Goal: Check status: Check status

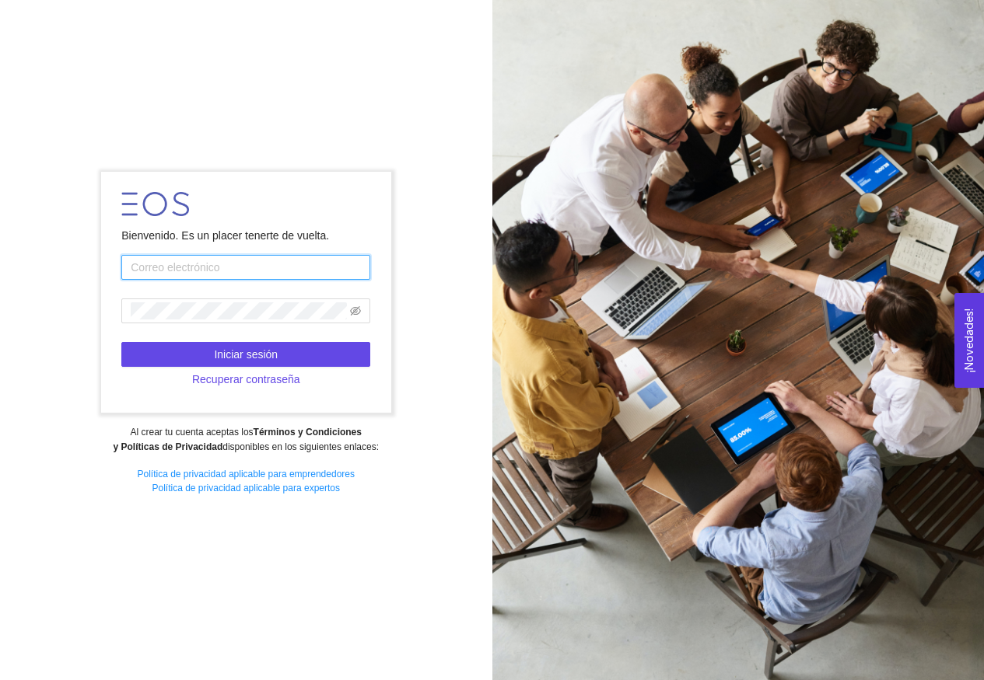
type input "[EMAIL_ADDRESS][DOMAIN_NAME]"
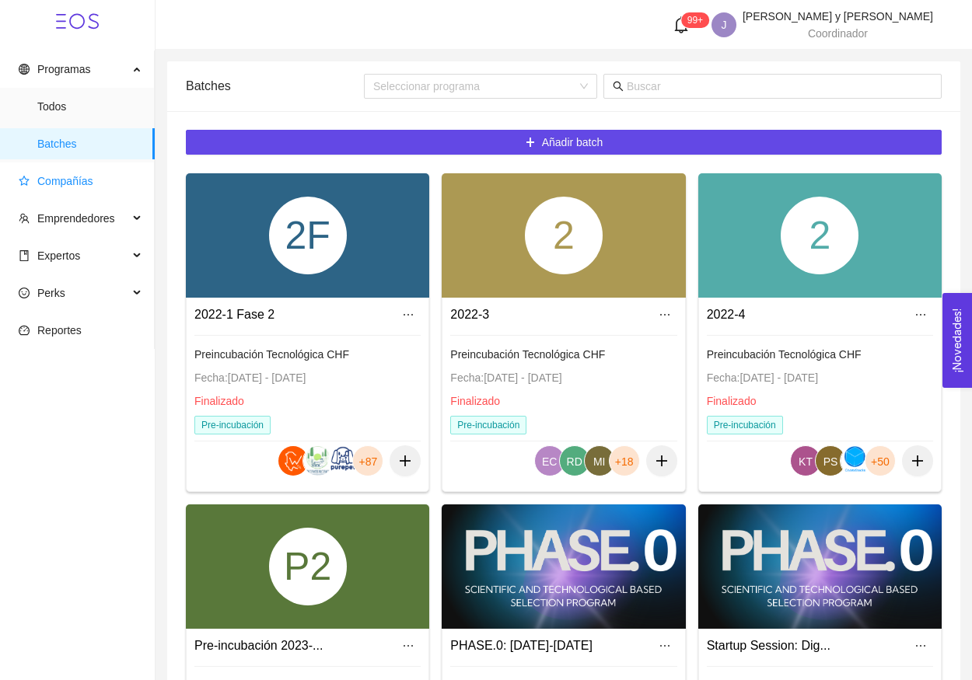
click at [106, 180] on span "Compañías" at bounding box center [81, 181] width 124 height 31
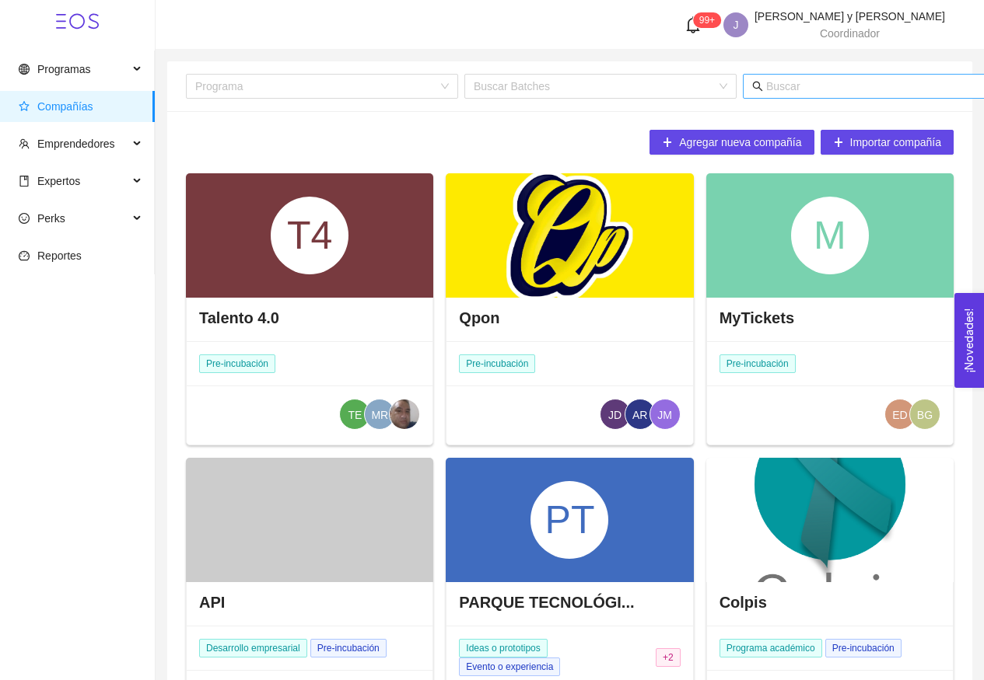
click at [849, 91] on input "text" at bounding box center [919, 86] width 306 height 17
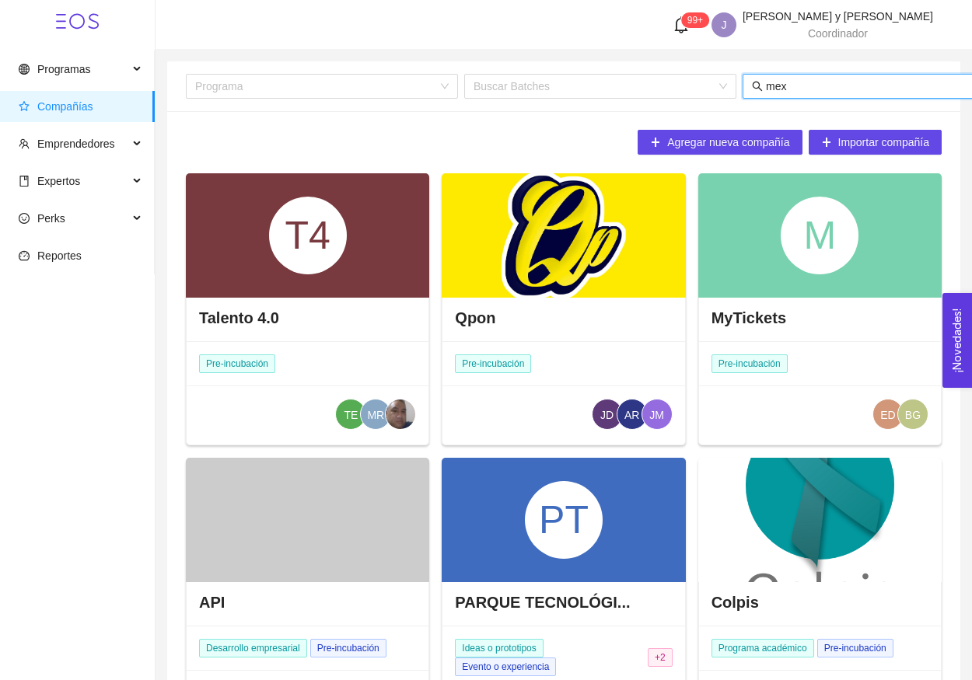
type input "mexi"
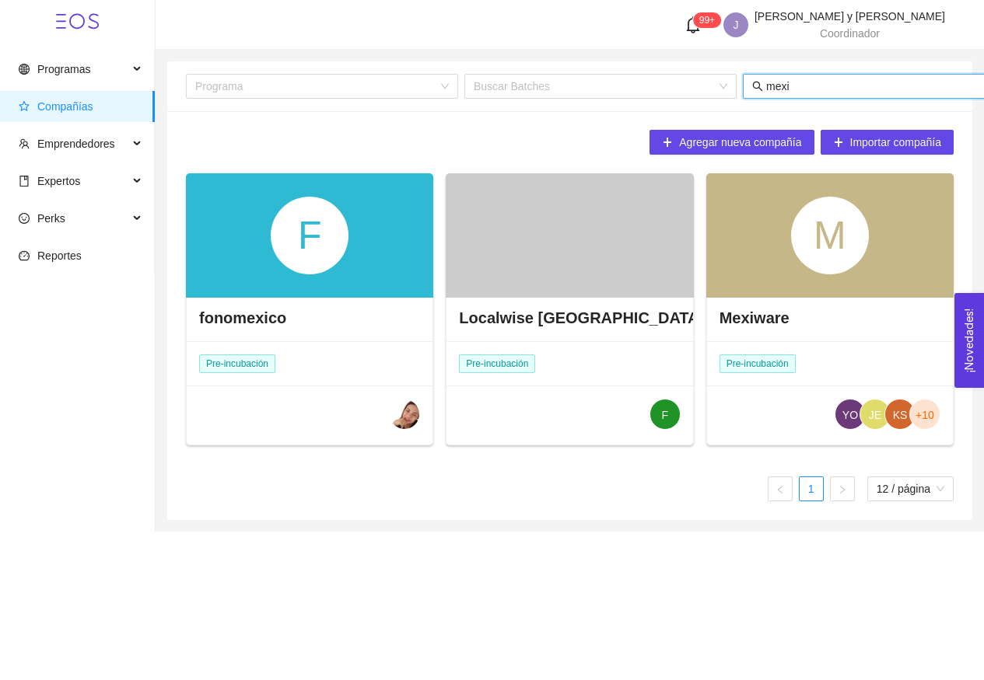
click at [821, 254] on div "M" at bounding box center [830, 236] width 78 height 78
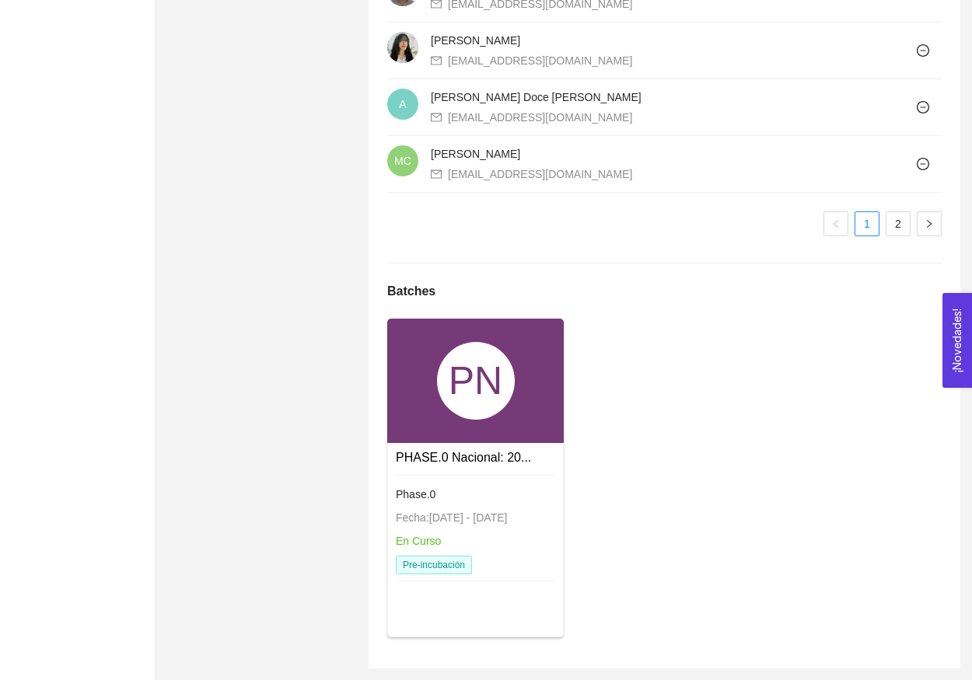
scroll to position [1473, 0]
click at [482, 368] on div "PN" at bounding box center [476, 382] width 78 height 78
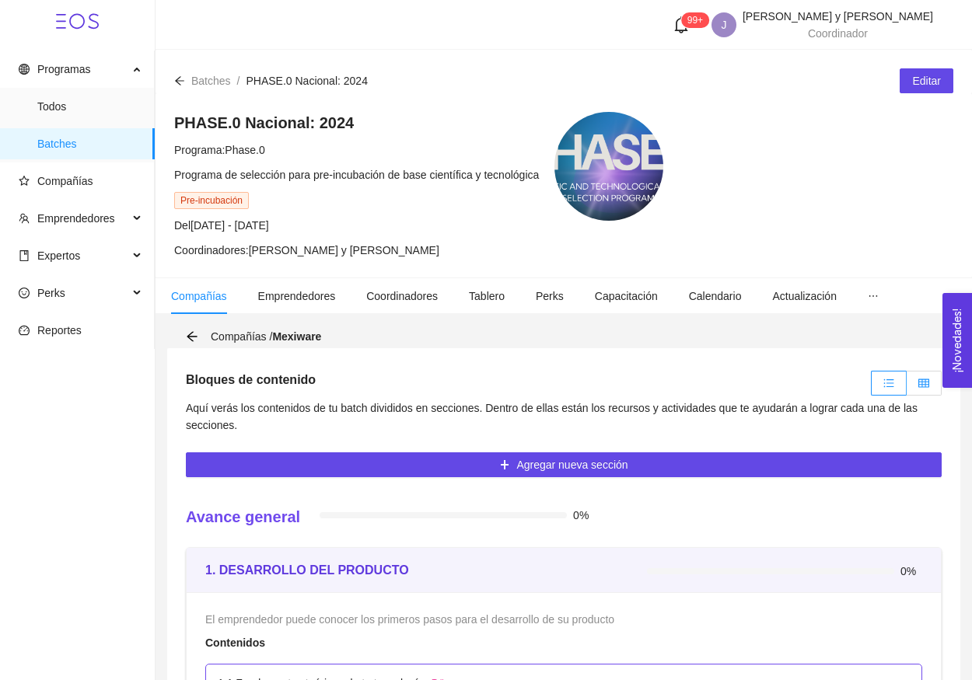
click at [925, 391] on label at bounding box center [924, 383] width 35 height 25
click at [907, 387] on input "radio" at bounding box center [907, 387] width 0 height 0
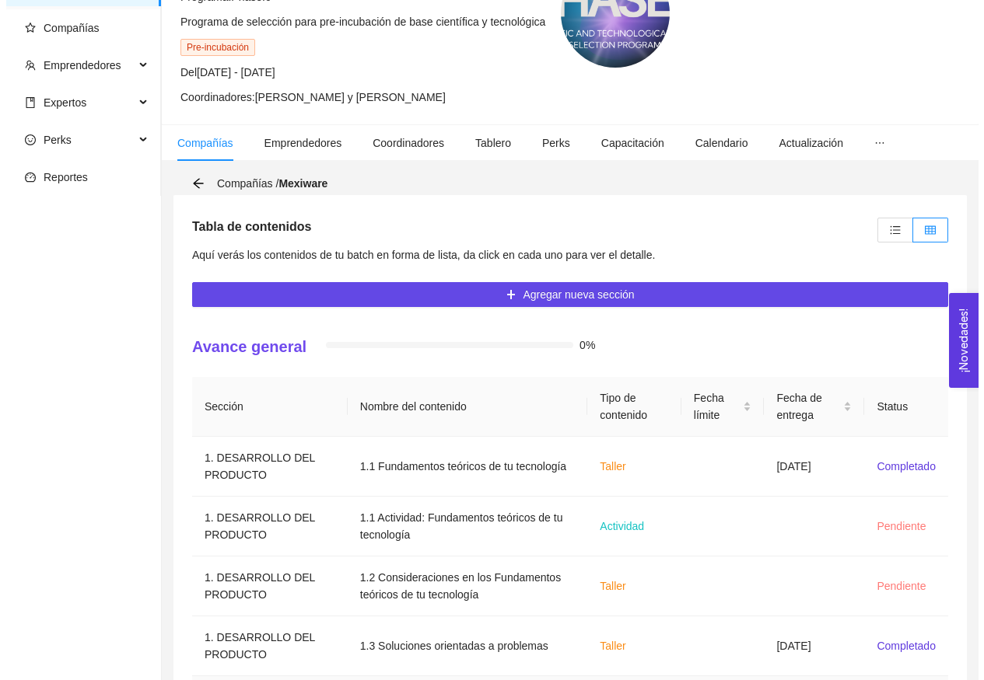
scroll to position [40, 0]
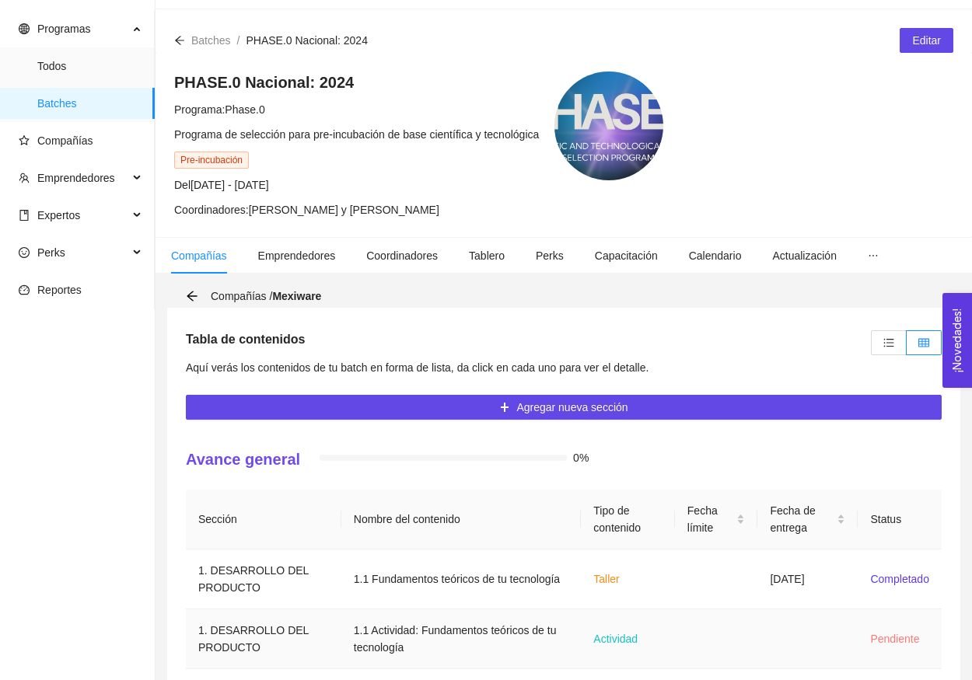
click at [859, 622] on td "Pendiente" at bounding box center [900, 640] width 84 height 60
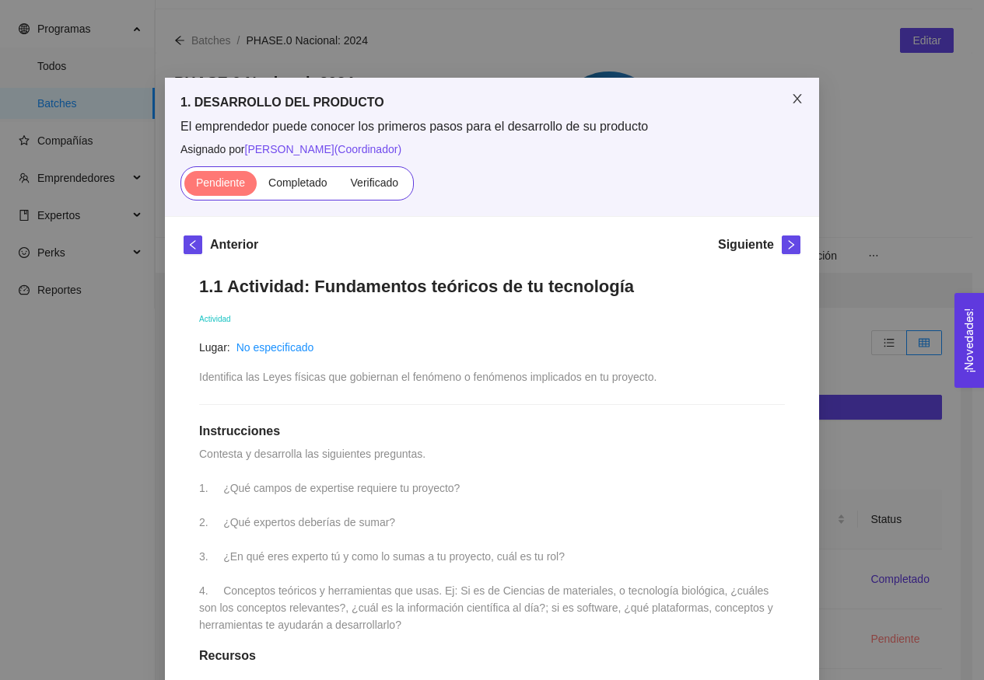
scroll to position [-1, 0]
click at [785, 117] on span "Close" at bounding box center [797, 100] width 44 height 44
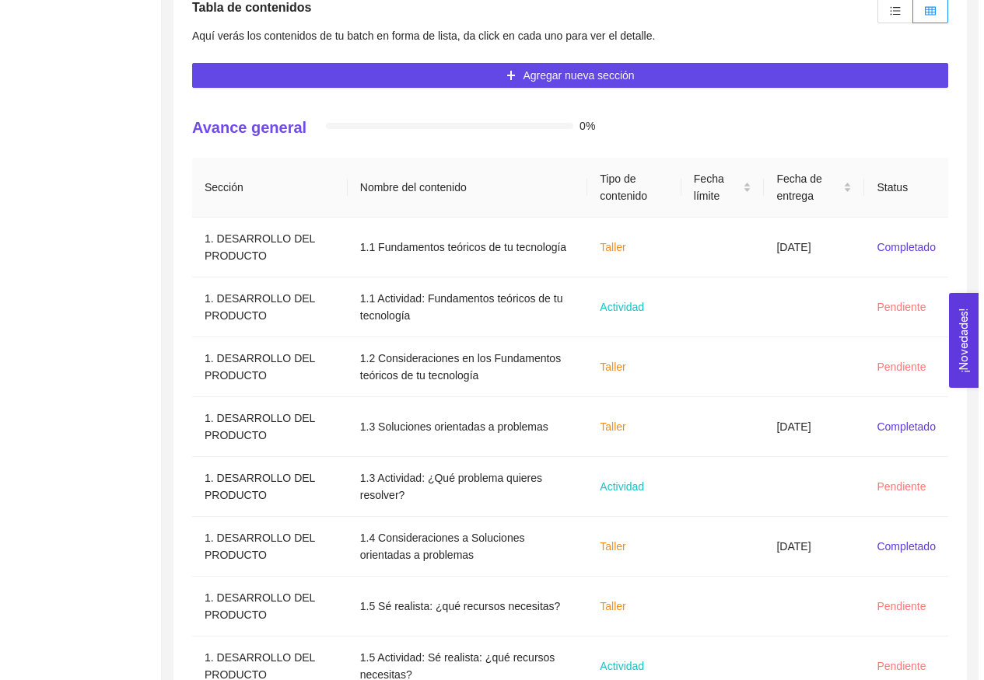
scroll to position [397, 0]
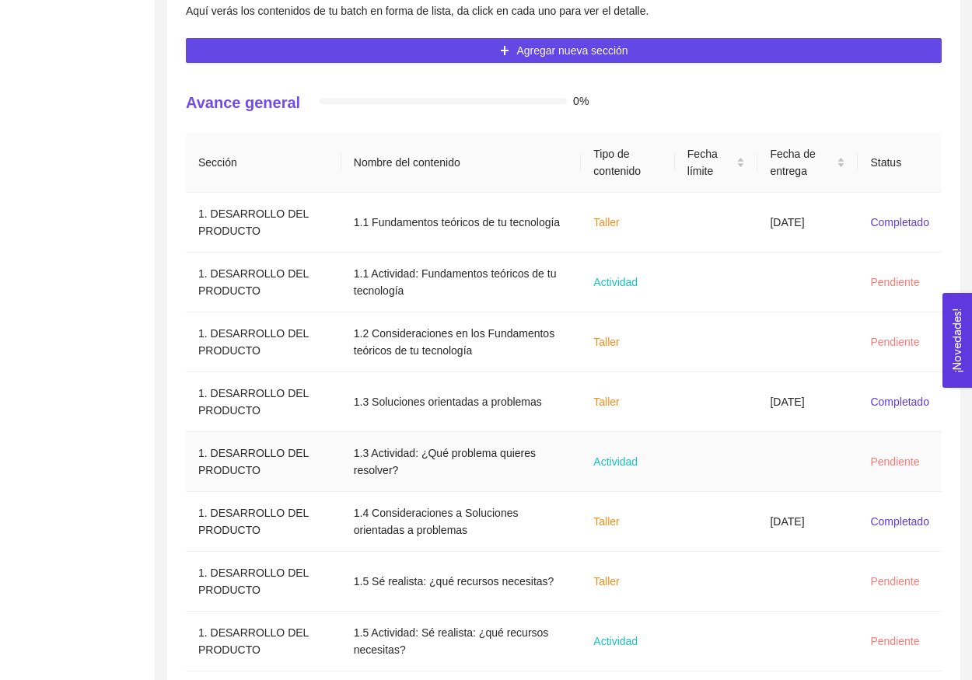
click at [752, 470] on td at bounding box center [716, 462] width 83 height 60
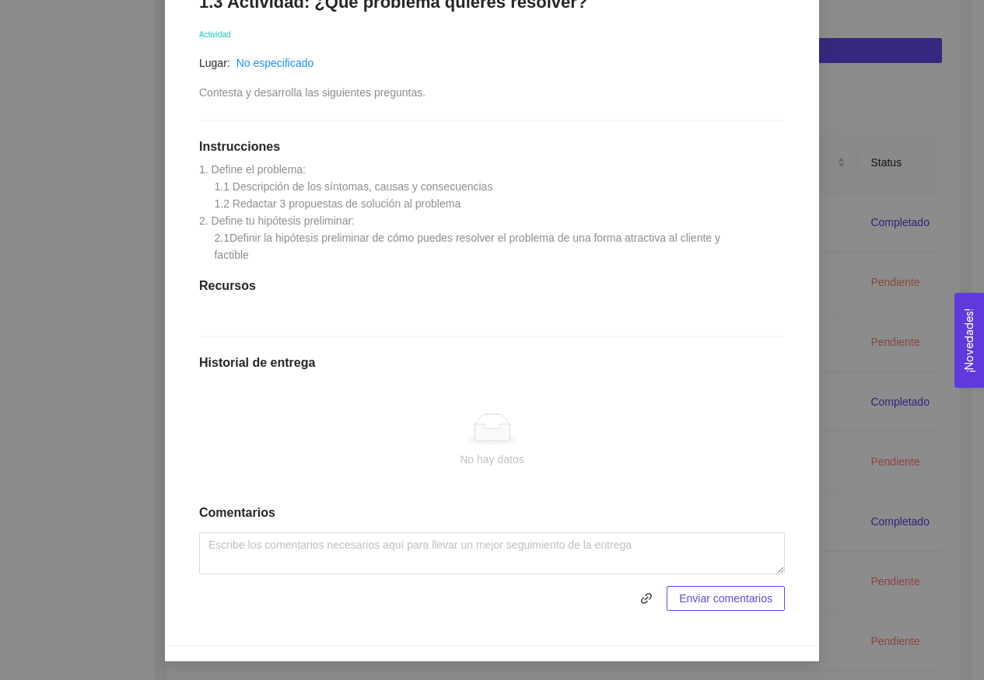
scroll to position [299, 0]
click at [883, 338] on div "1. DESARROLLO DEL PRODUCTO El emprendedor puede conocer los primeros pasos para…" at bounding box center [492, 340] width 984 height 680
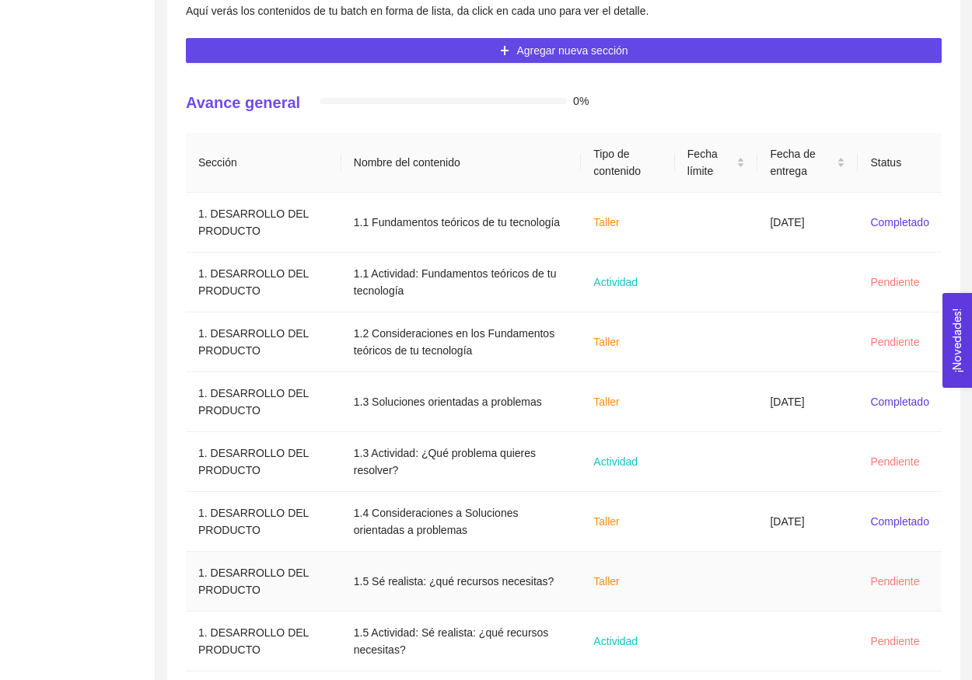
click at [838, 562] on td at bounding box center [807, 582] width 100 height 60
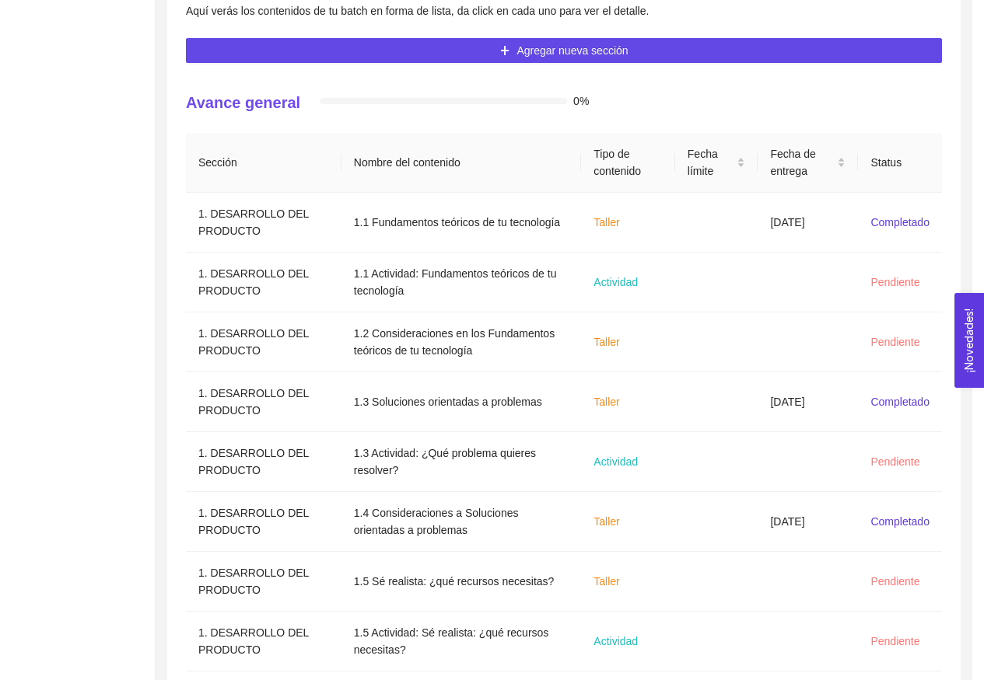
scroll to position [0, 0]
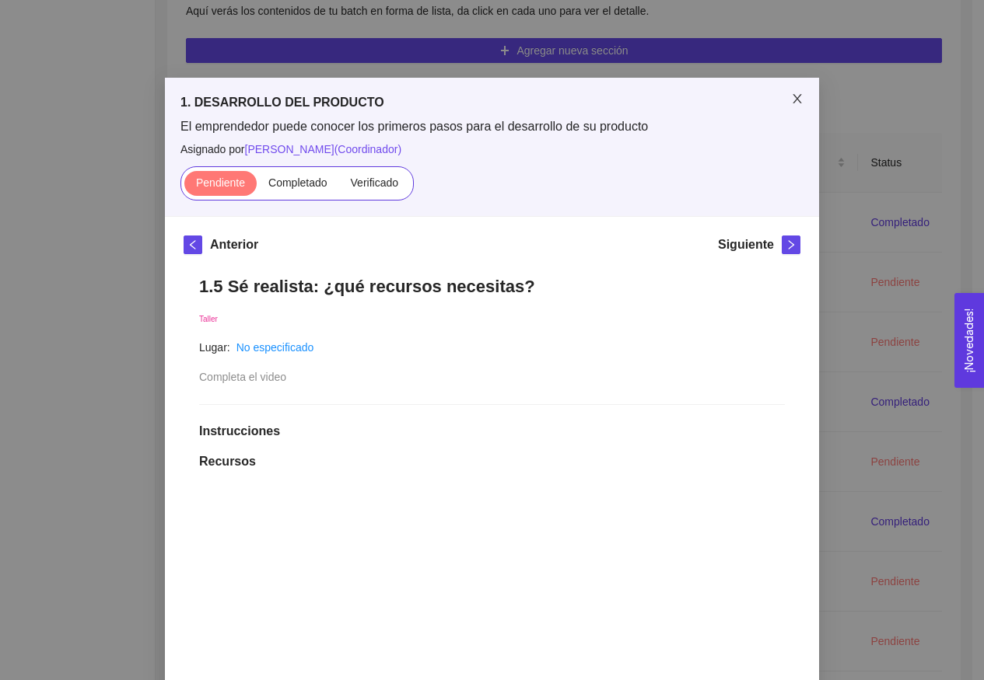
click at [789, 93] on span "Close" at bounding box center [797, 100] width 44 height 44
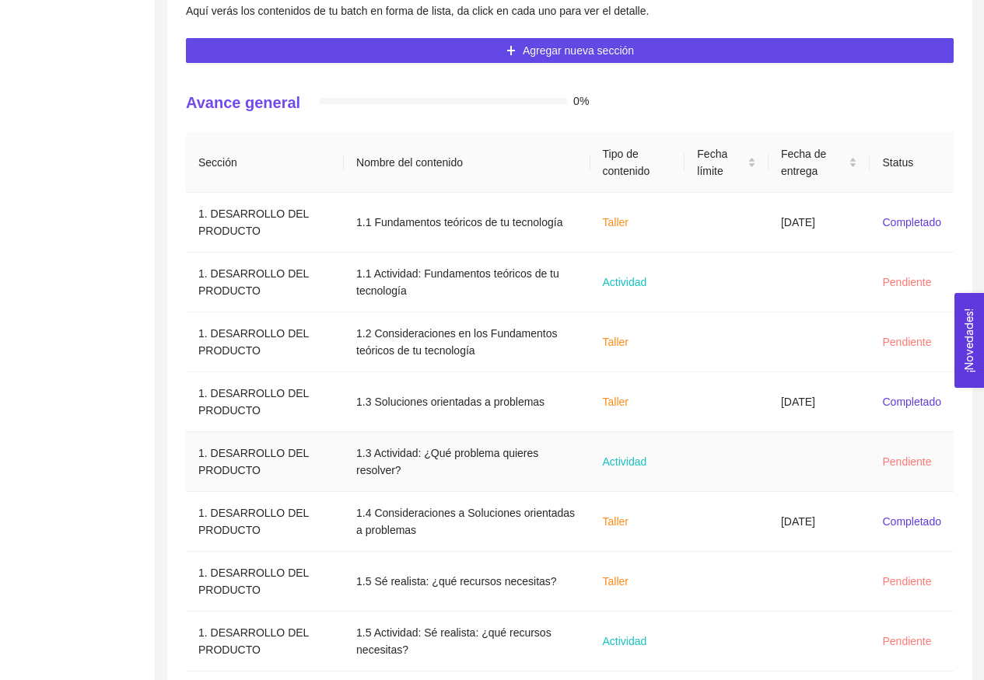
click at [869, 458] on td "Pendiente" at bounding box center [911, 462] width 84 height 60
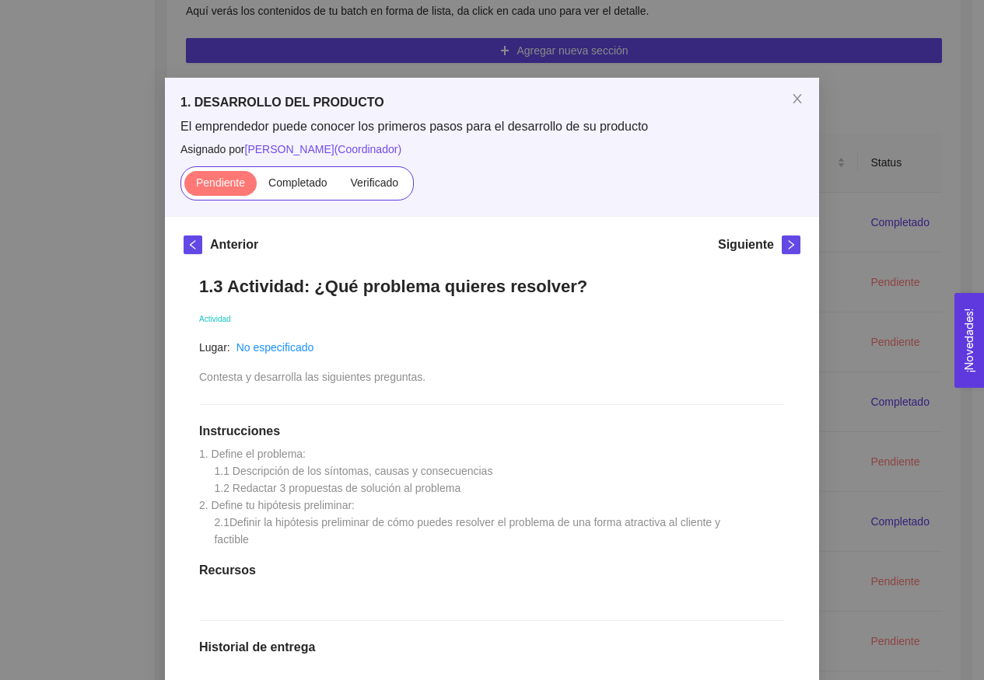
click at [889, 438] on div "1. DESARROLLO DEL PRODUCTO El emprendedor puede conocer los primeros pasos para…" at bounding box center [492, 340] width 984 height 680
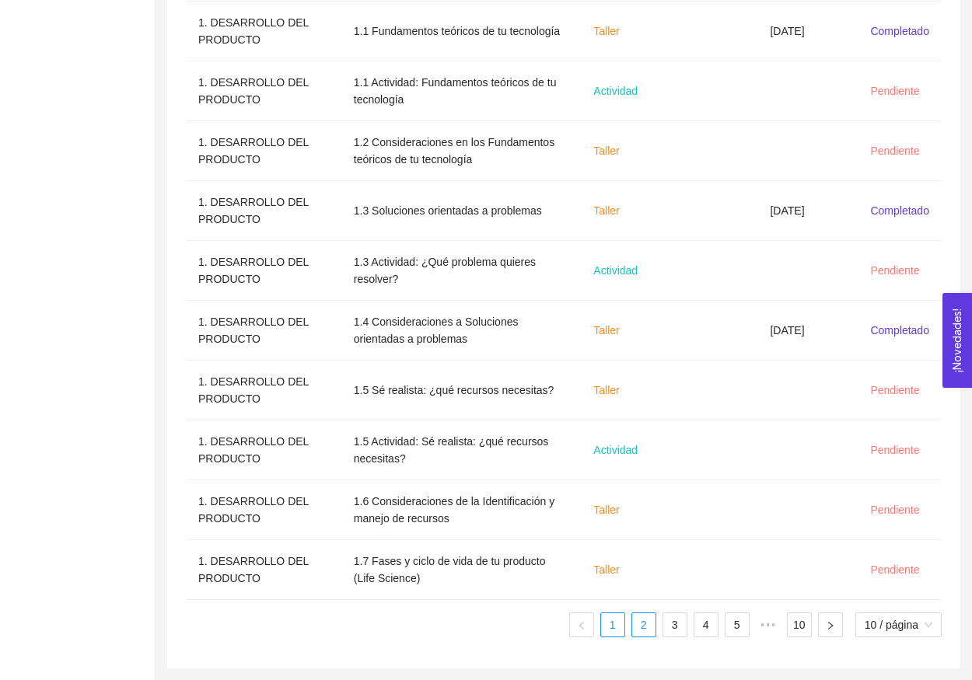
click at [635, 624] on link "2" at bounding box center [643, 625] width 23 height 23
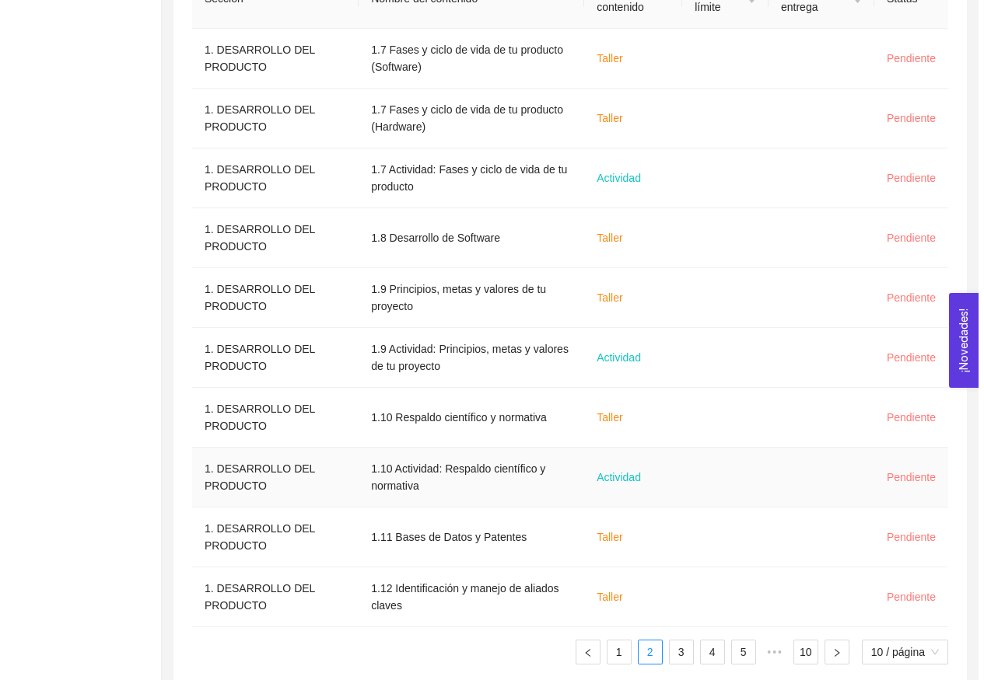
scroll to position [564, 0]
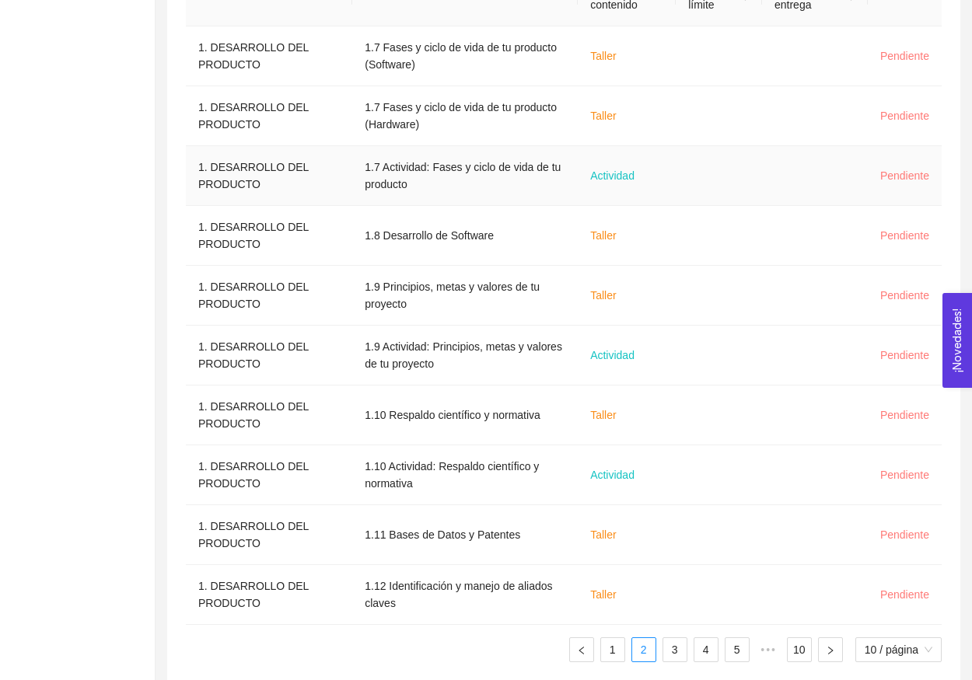
click at [796, 168] on td at bounding box center [815, 176] width 106 height 60
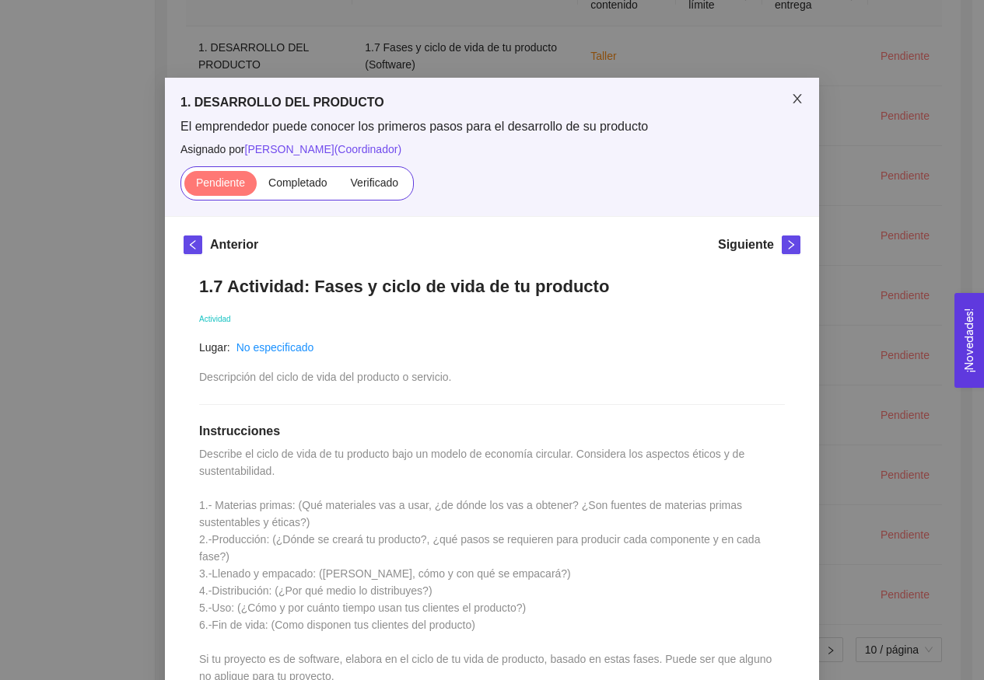
click at [792, 98] on icon "close" at bounding box center [796, 98] width 9 height 9
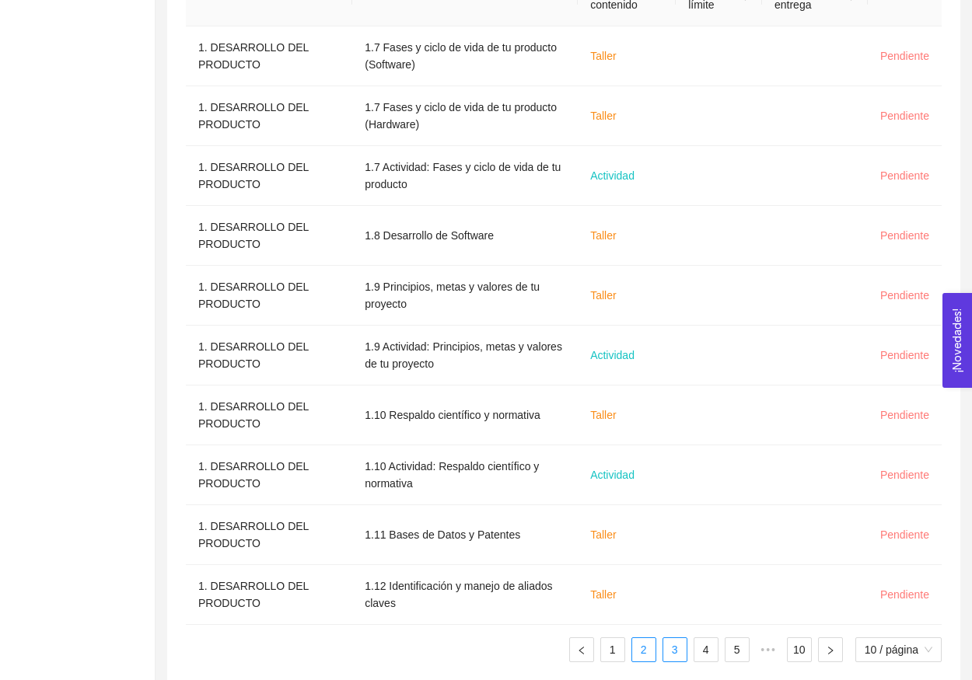
click at [673, 644] on link "3" at bounding box center [674, 649] width 23 height 23
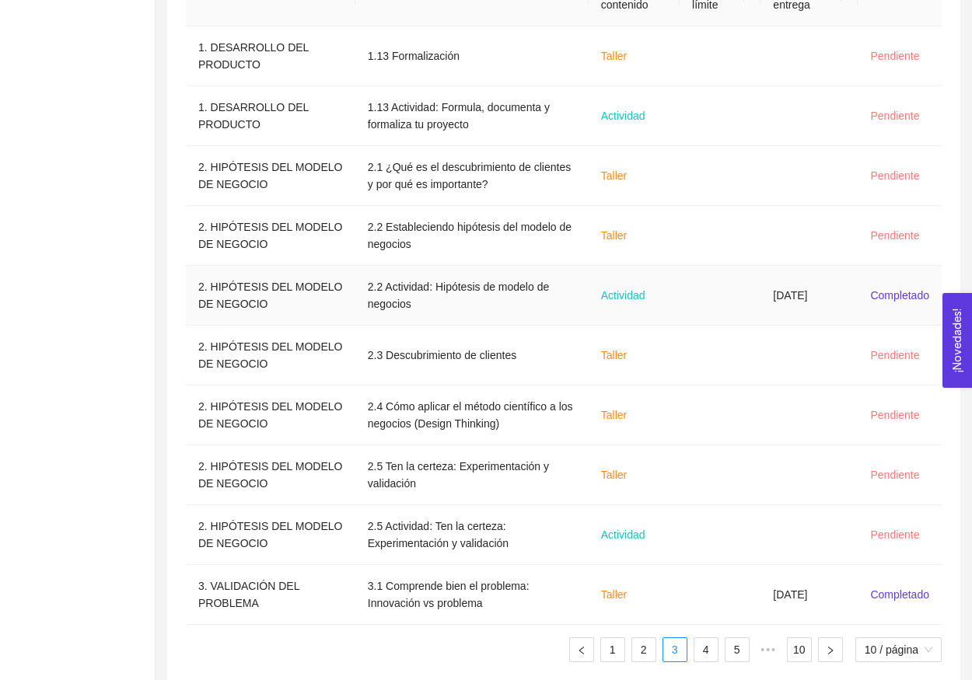
click at [759, 308] on td at bounding box center [720, 296] width 81 height 60
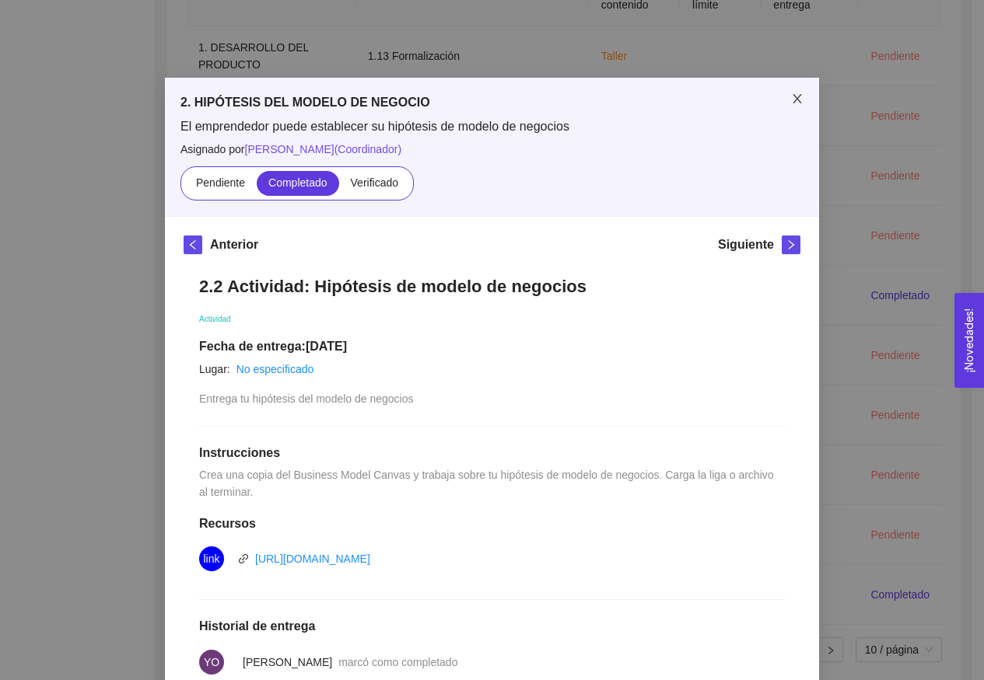
scroll to position [0, 0]
click at [785, 107] on span "Close" at bounding box center [797, 100] width 44 height 44
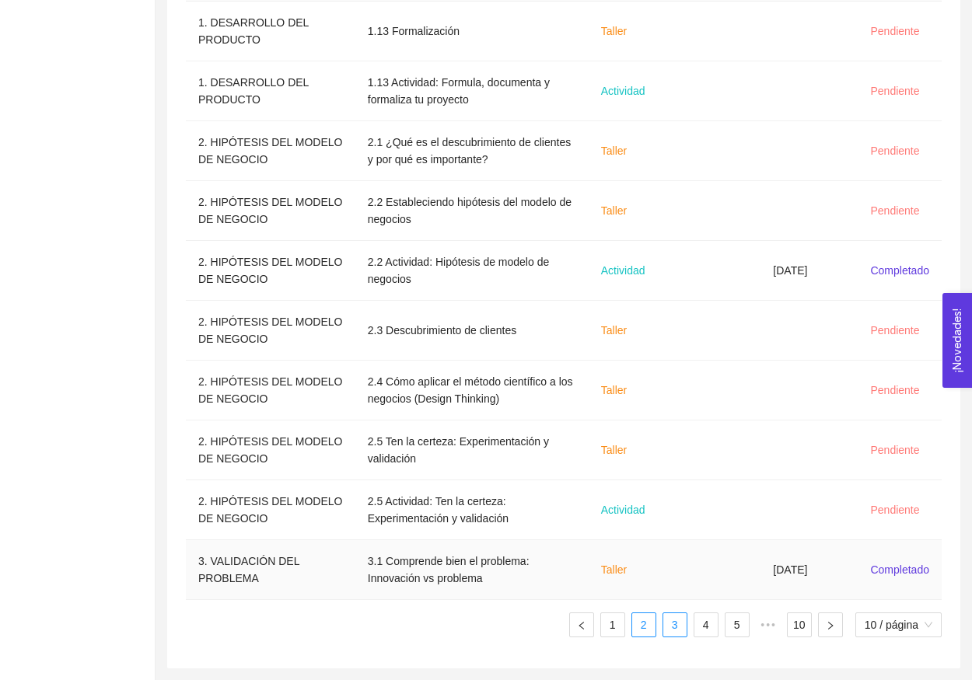
scroll to position [589, 0]
click at [720, 631] on ul "1 2 3 4 5 ••• 10 10 / página" at bounding box center [564, 625] width 756 height 25
click at [701, 627] on link "4" at bounding box center [705, 625] width 23 height 23
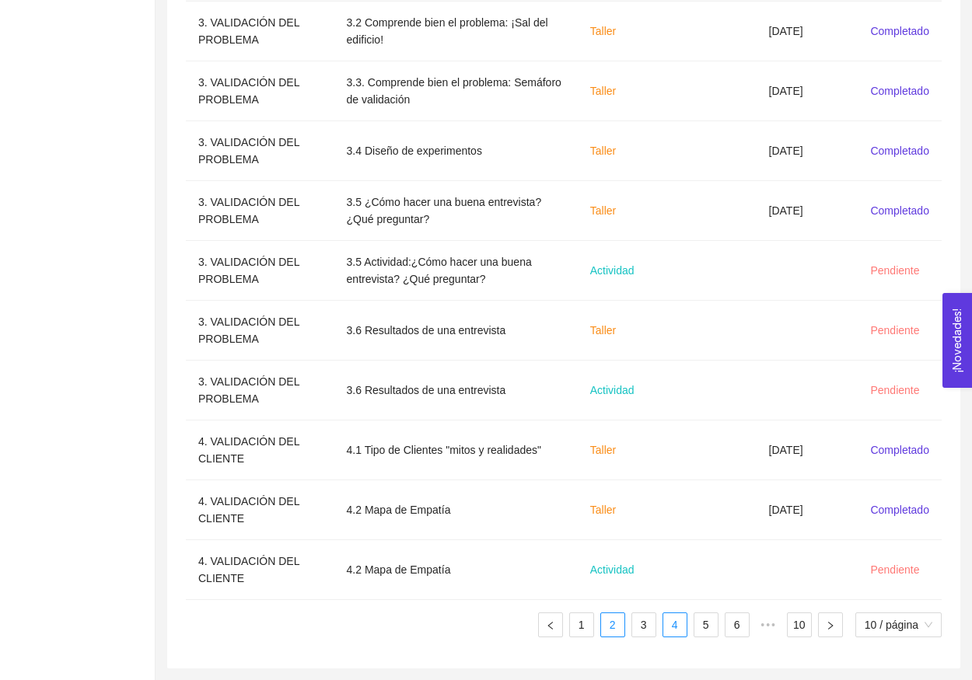
click at [602, 623] on link "2" at bounding box center [612, 625] width 23 height 23
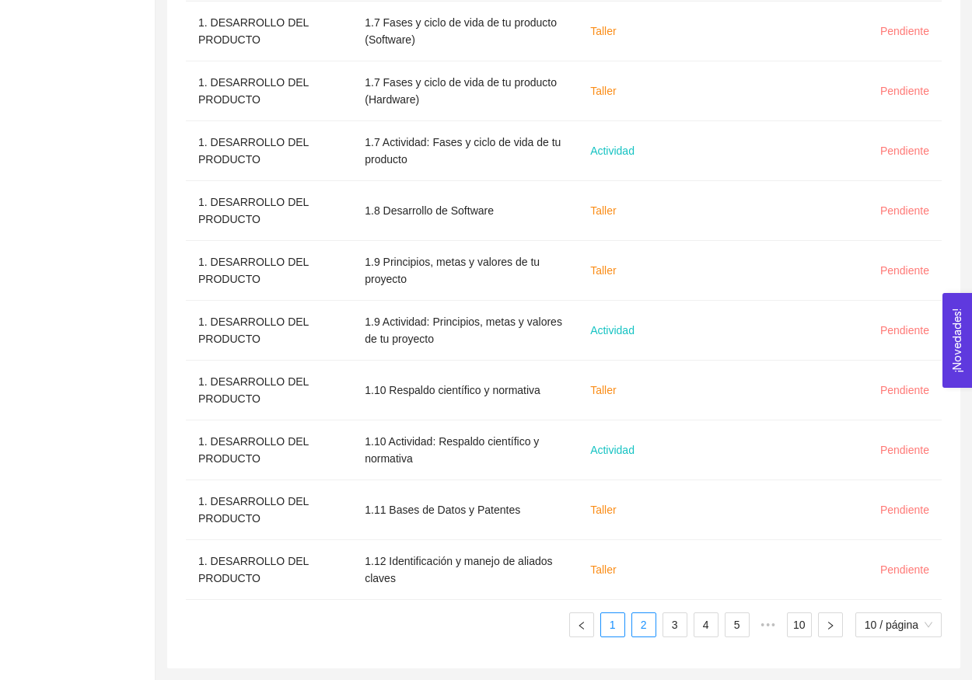
click at [609, 631] on link "1" at bounding box center [612, 625] width 23 height 23
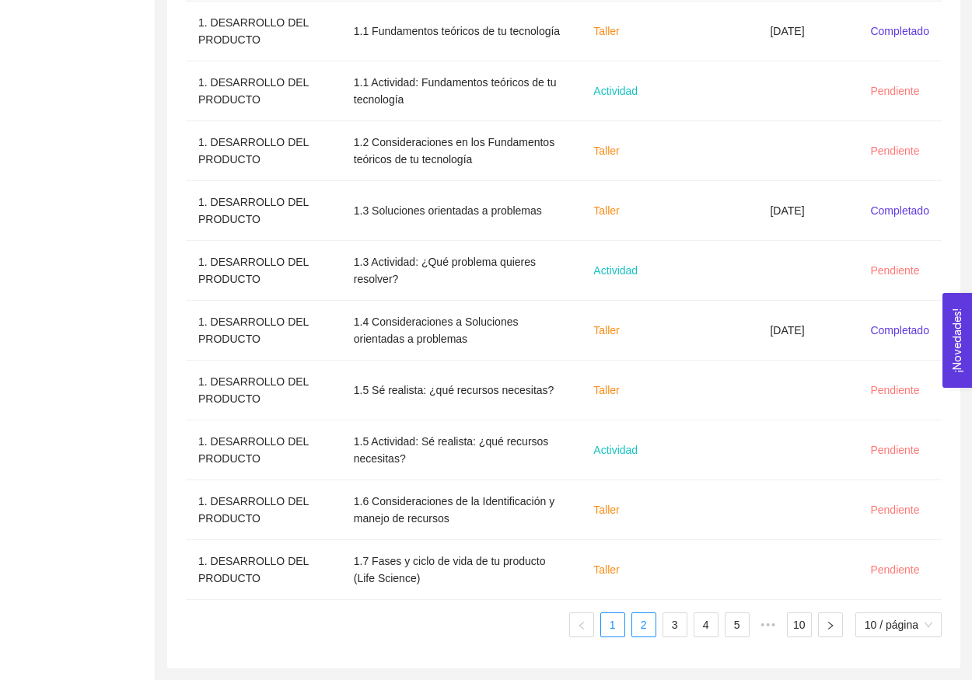
click at [646, 621] on link "2" at bounding box center [643, 625] width 23 height 23
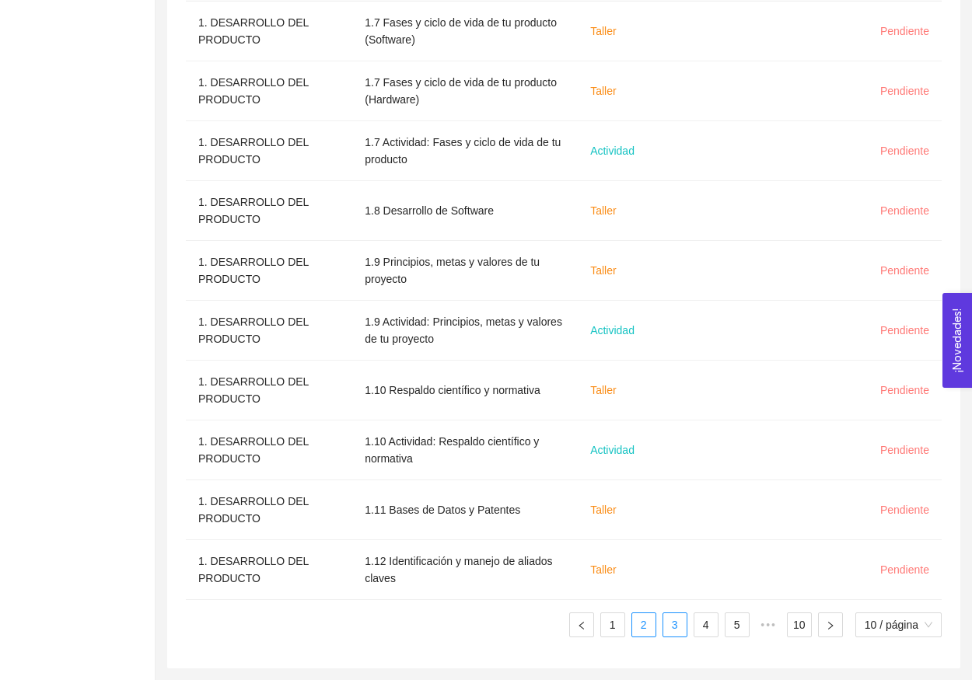
click at [671, 624] on link "3" at bounding box center [674, 625] width 23 height 23
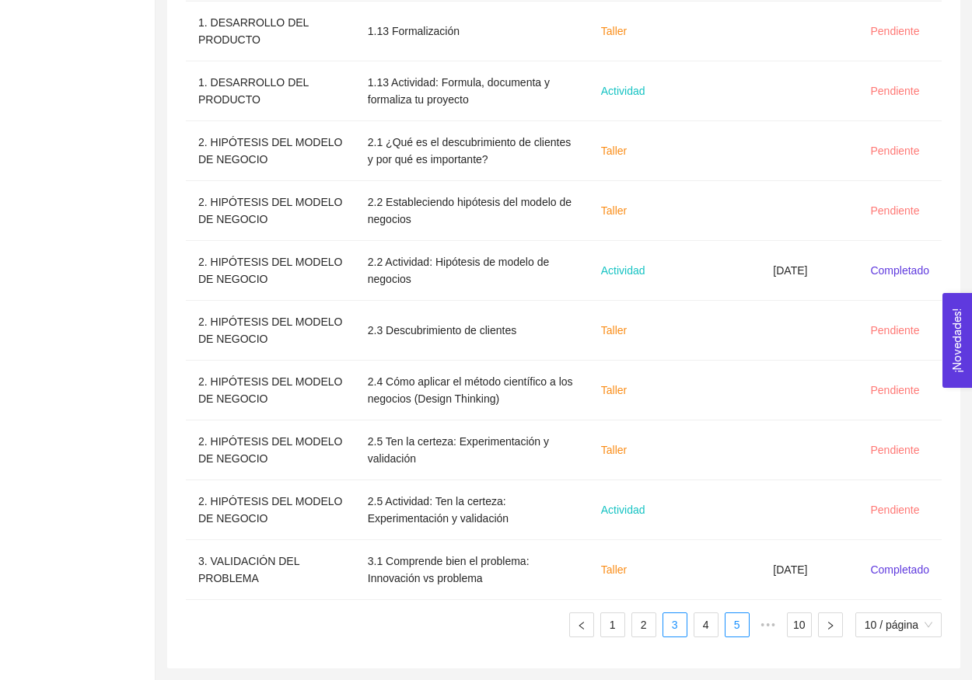
click at [698, 614] on link "4" at bounding box center [705, 625] width 23 height 23
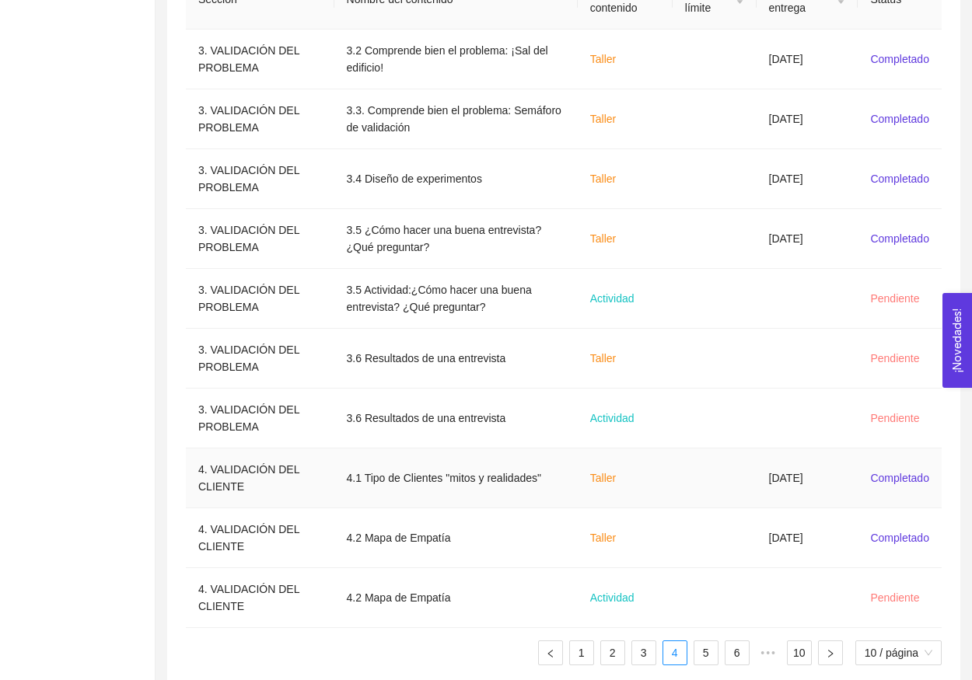
scroll to position [553, 0]
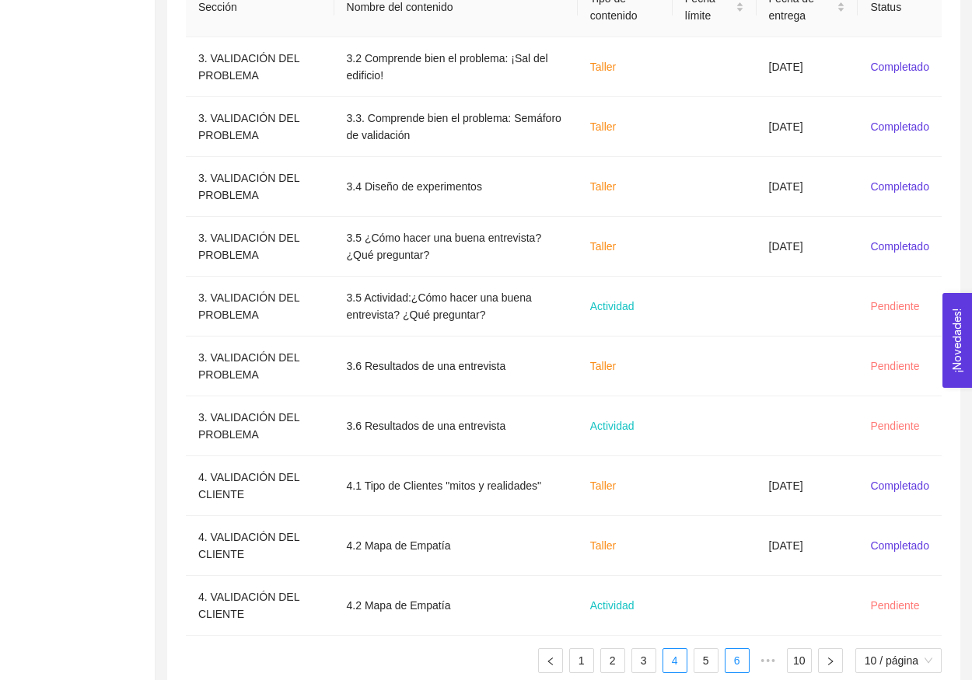
click at [705, 657] on link "5" at bounding box center [705, 660] width 23 height 23
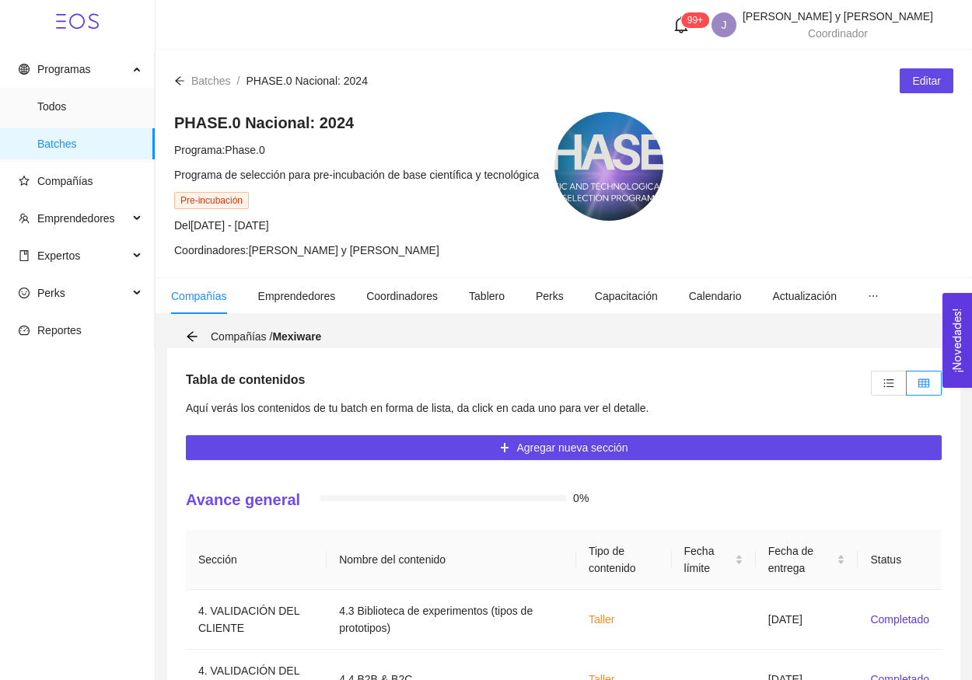
scroll to position [0, 0]
click at [883, 386] on label at bounding box center [889, 383] width 36 height 25
click at [872, 387] on input "radio" at bounding box center [872, 387] width 0 height 0
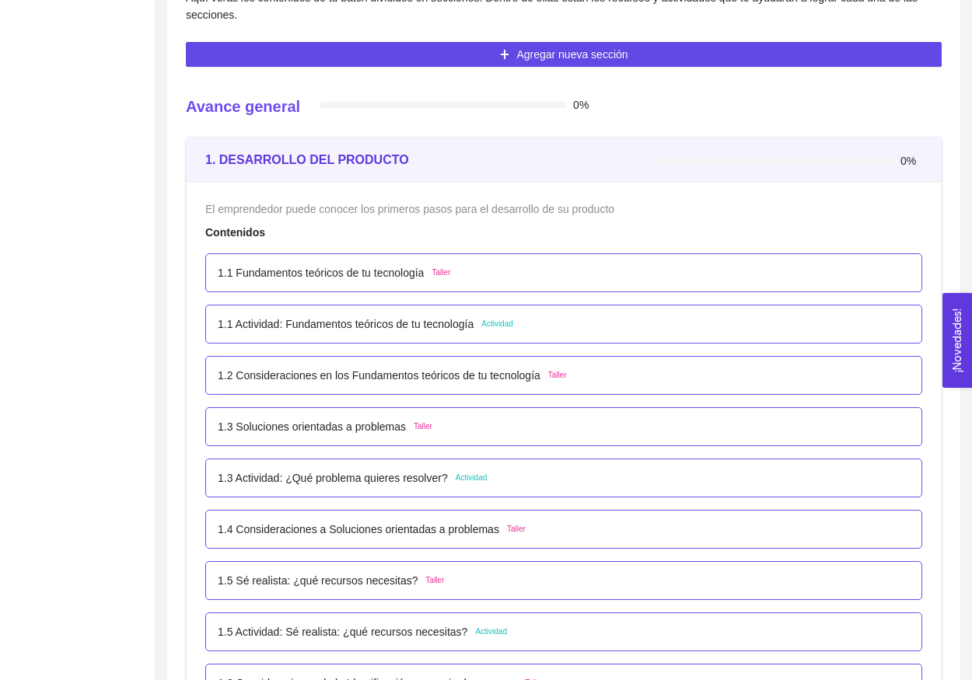
scroll to position [350, 0]
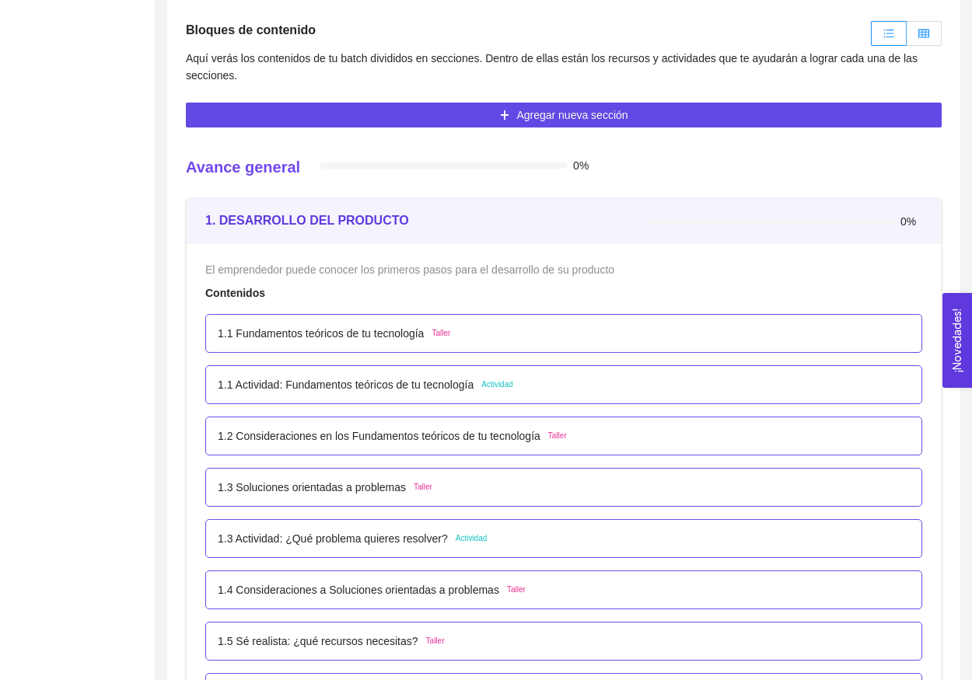
click at [936, 27] on label at bounding box center [924, 33] width 35 height 25
click at [907, 37] on input "radio" at bounding box center [907, 37] width 0 height 0
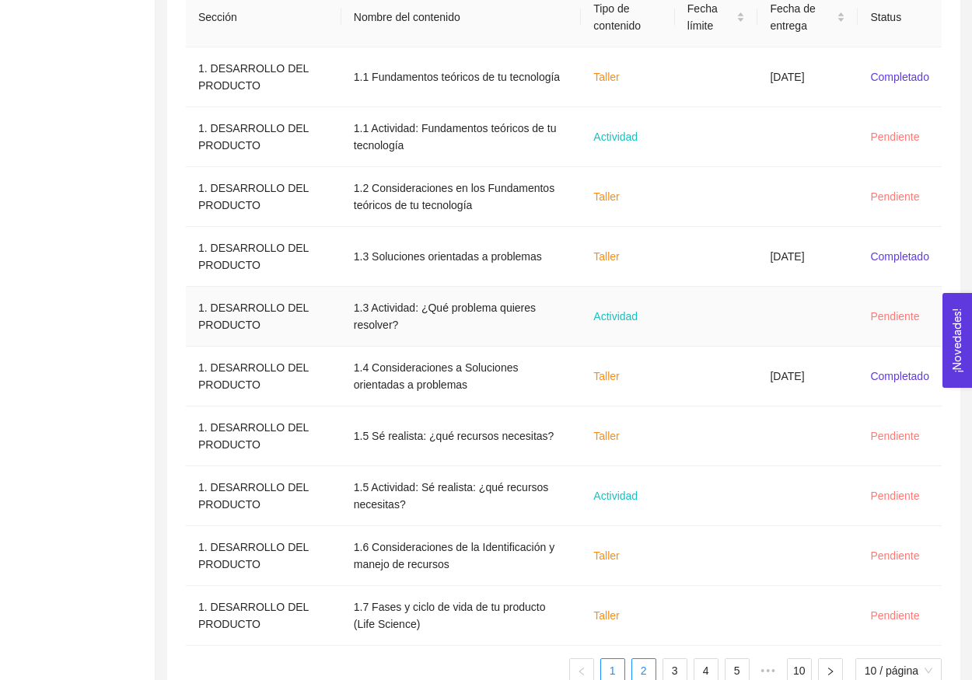
scroll to position [557, 0]
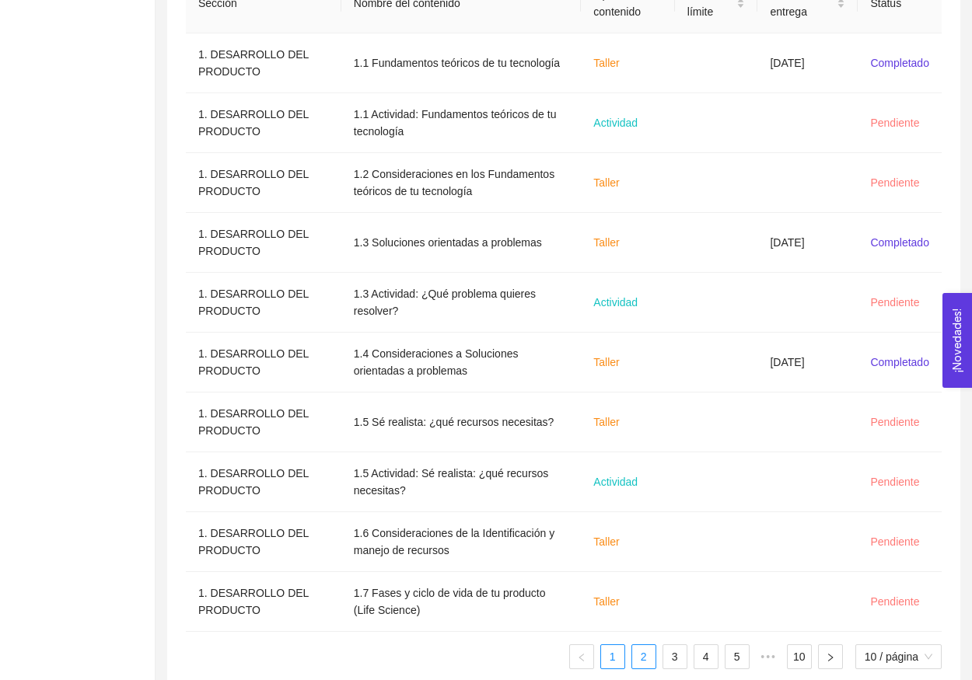
click at [637, 667] on link "2" at bounding box center [643, 656] width 23 height 23
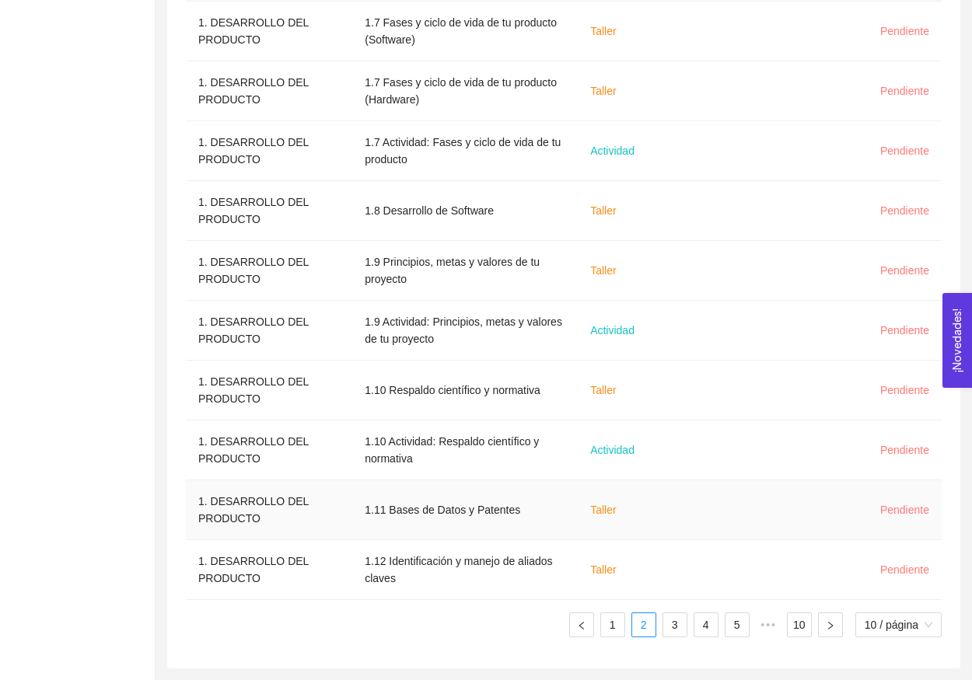
scroll to position [589, 0]
click at [681, 632] on link "3" at bounding box center [674, 625] width 23 height 23
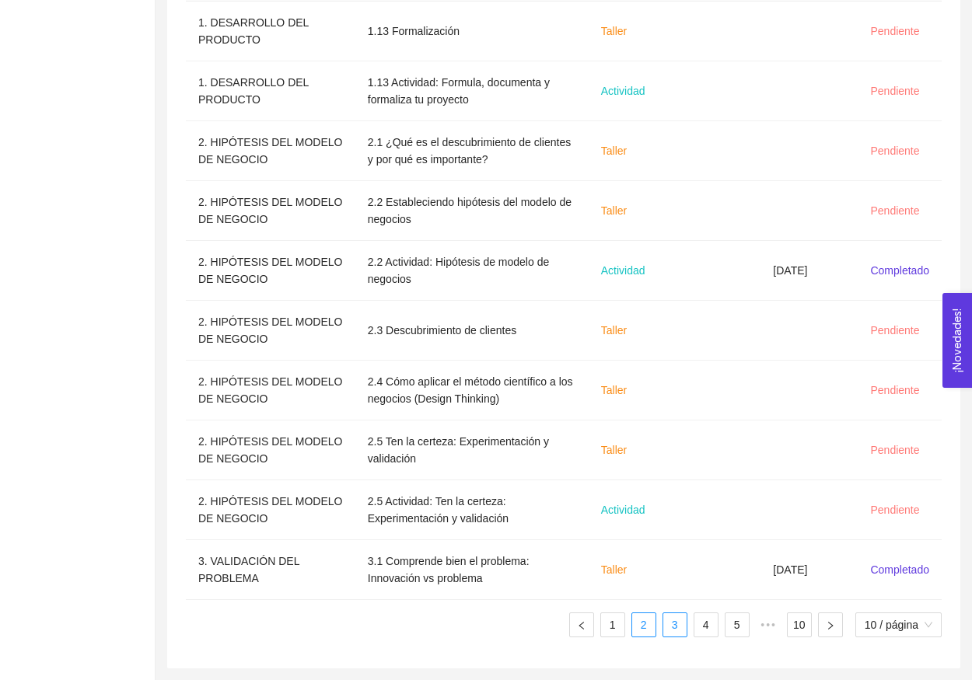
click at [639, 633] on link "2" at bounding box center [643, 625] width 23 height 23
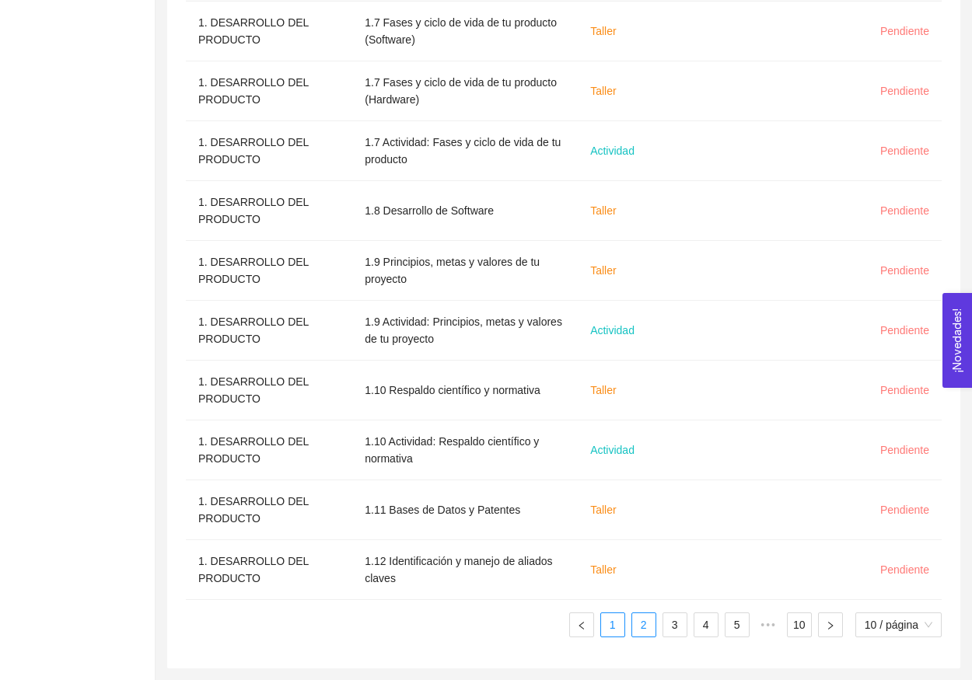
click at [608, 632] on link "1" at bounding box center [612, 625] width 23 height 23
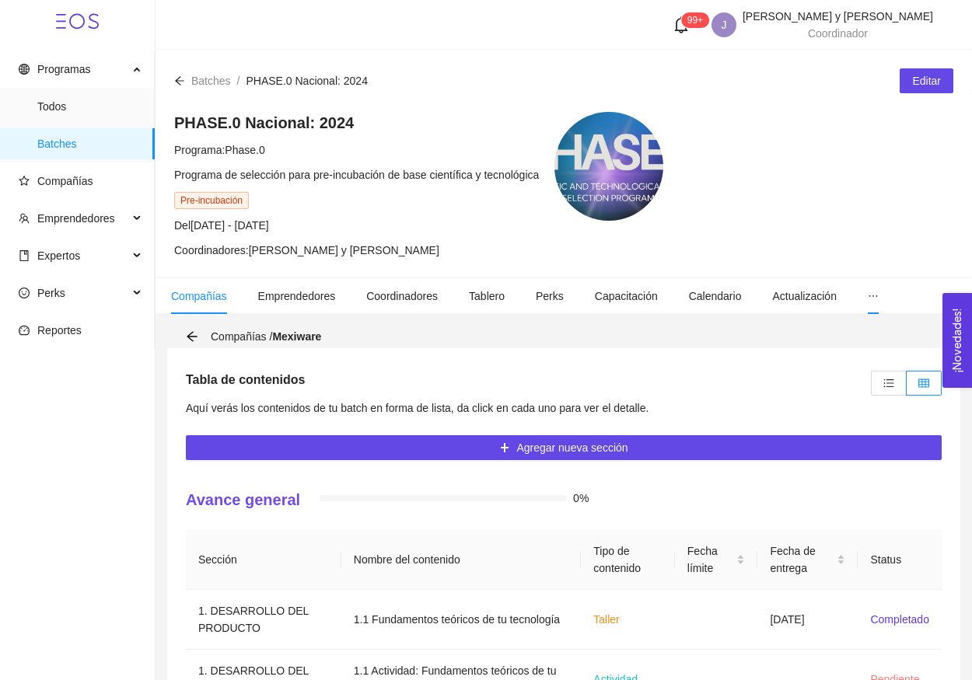
scroll to position [0, 0]
click at [883, 383] on icon "unordered-list" at bounding box center [888, 383] width 11 height 11
click at [872, 387] on input "radio" at bounding box center [872, 387] width 0 height 0
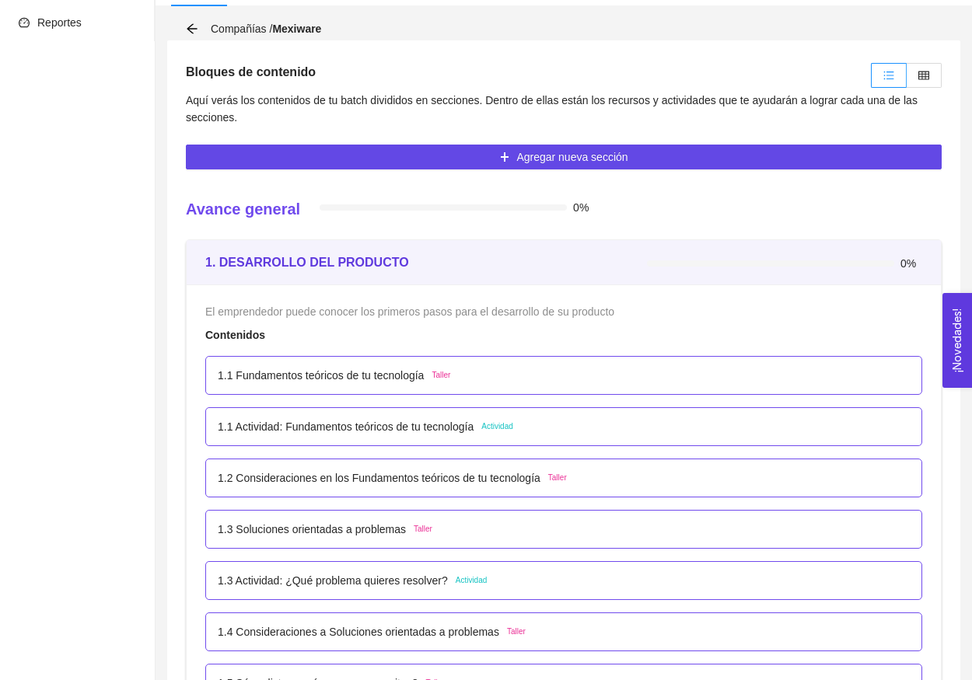
scroll to position [293, 0]
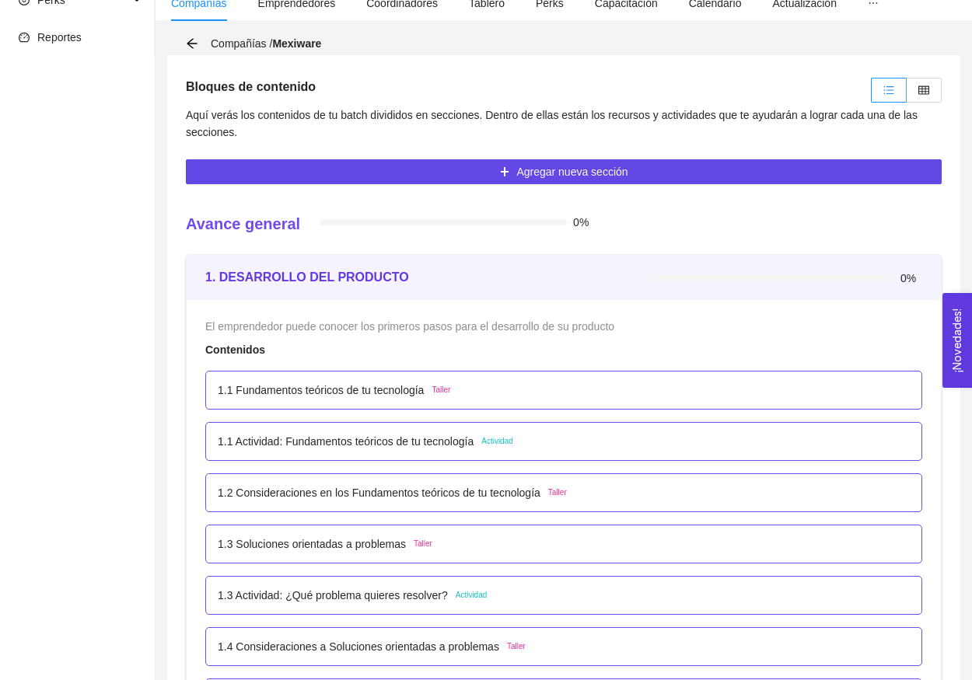
click at [916, 103] on div at bounding box center [904, 90] width 75 height 33
click at [922, 100] on label at bounding box center [924, 90] width 35 height 25
click at [907, 94] on input "radio" at bounding box center [907, 94] width 0 height 0
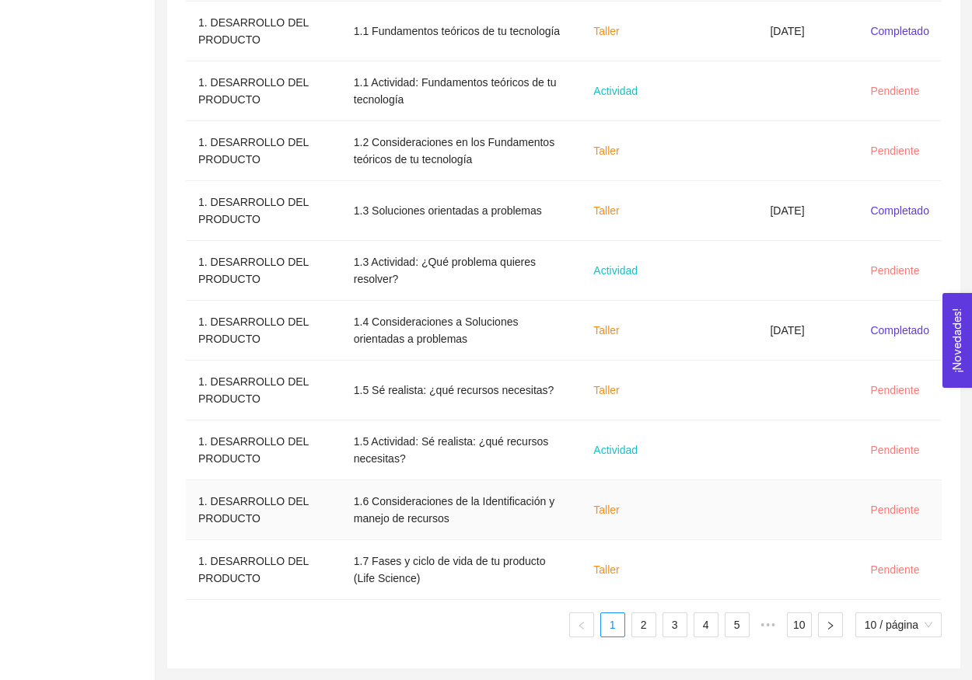
scroll to position [589, 0]
click at [637, 631] on link "2" at bounding box center [643, 625] width 23 height 23
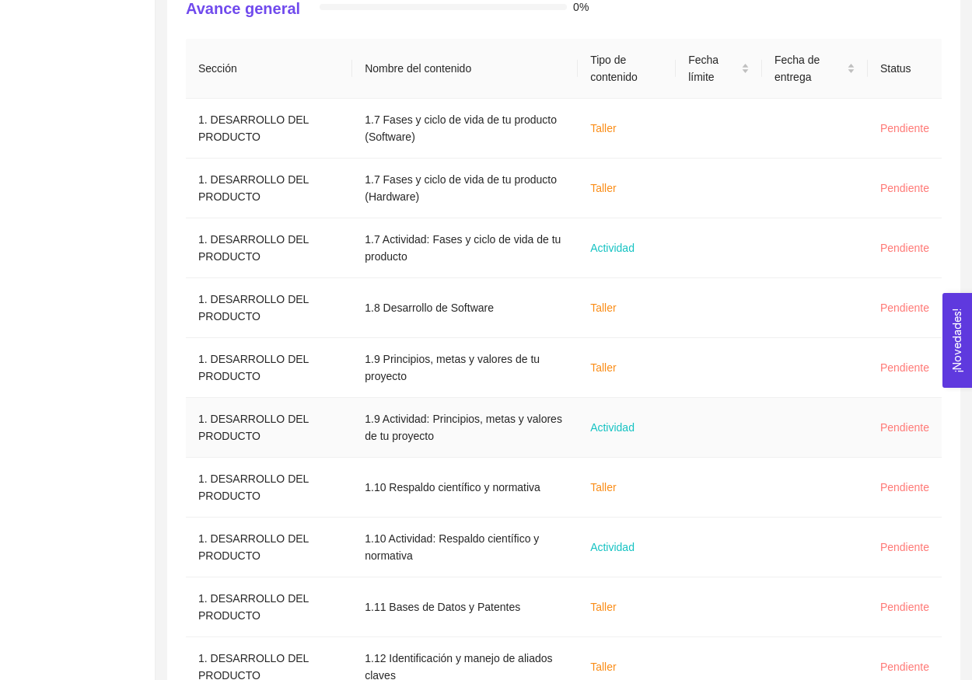
scroll to position [474, 0]
